Goal: Find specific page/section: Find specific page/section

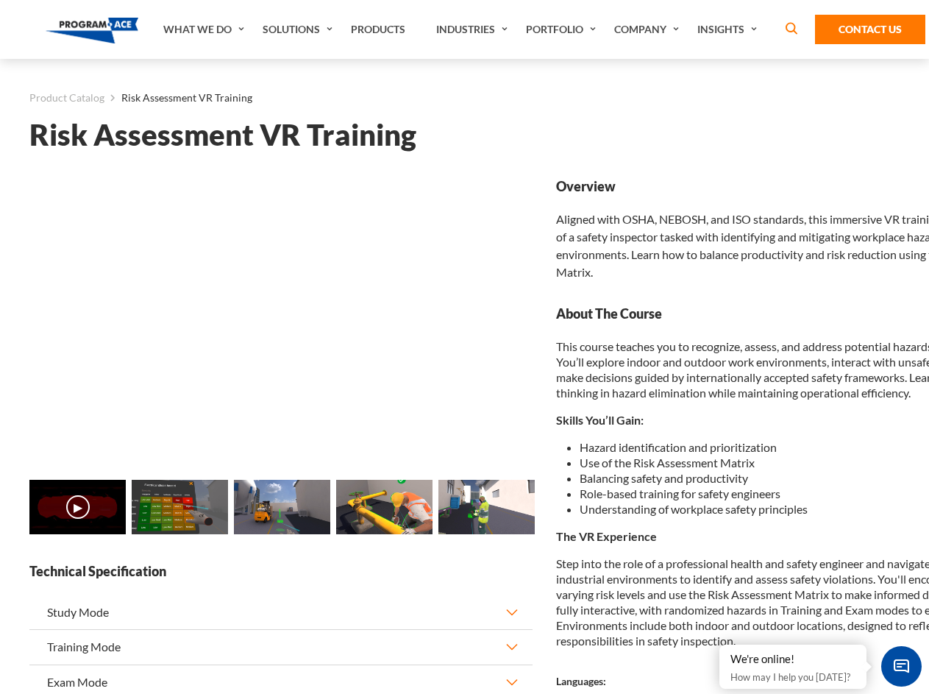
click at [299, 29] on link "Solutions" at bounding box center [299, 29] width 88 height 59
click at [0, 0] on div "AI & Computer Vision Solutions Computer Vision Quality Control AI tools for fas…" at bounding box center [0, 0] width 0 height 0
click at [0, 0] on div "AI & Computer Vision Solutions Virtual Training Solutions Virtual Tour Solution…" at bounding box center [0, 0] width 0 height 0
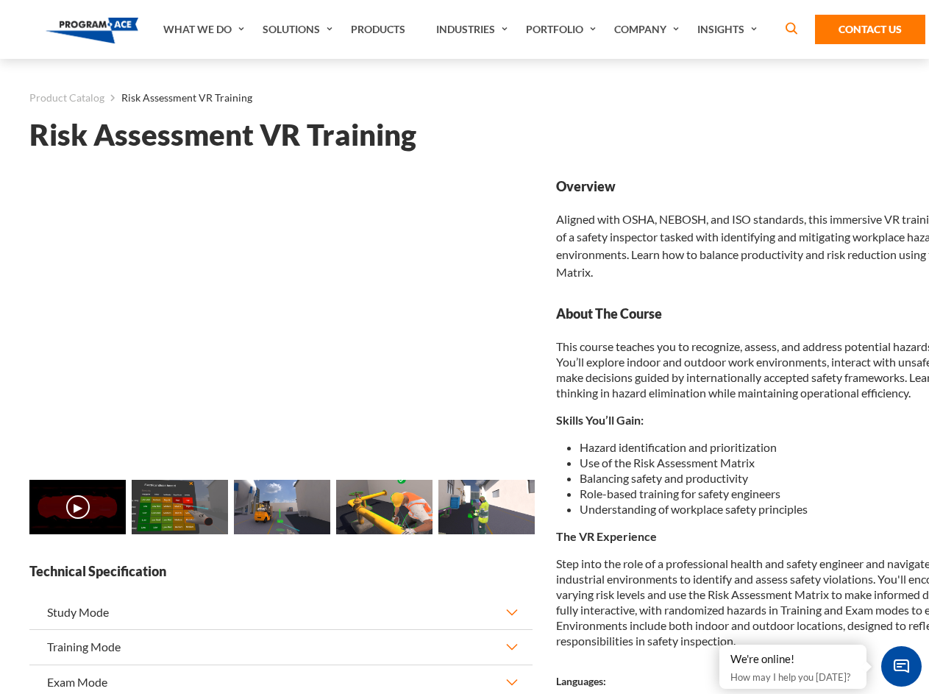
click at [0, 0] on div "AI & Computer Vision Solutions Virtual Training Solutions Virtual Tour Solution…" at bounding box center [0, 0] width 0 height 0
click at [0, 0] on div "AI & Computer Vision Solutions Computer Vision Quality Control AI tools for fas…" at bounding box center [0, 0] width 0 height 0
